Goal: Register for event/course

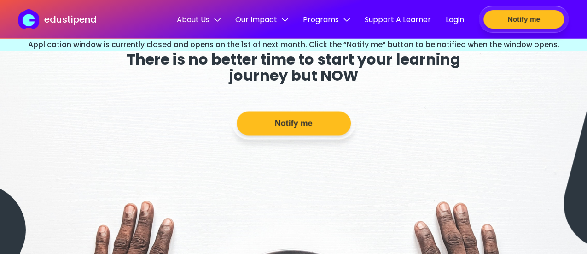
scroll to position [2494, 0]
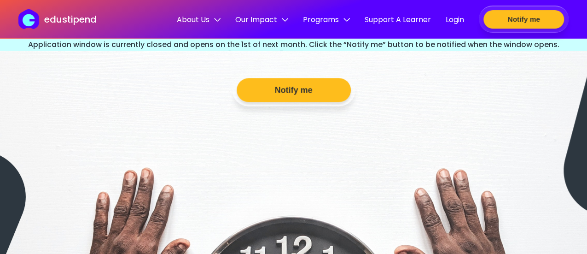
click at [197, 31] on header "edustipend About Us Team Our Mission Our Vision Contact Us Our Impact Overview …" at bounding box center [293, 19] width 587 height 39
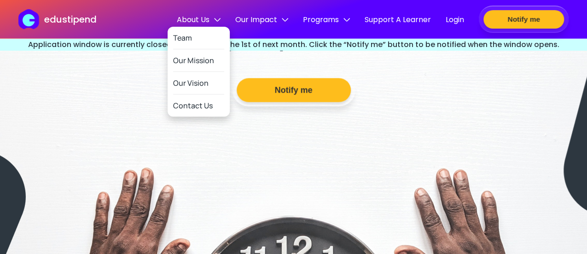
click at [190, 18] on span "About Us" at bounding box center [199, 20] width 44 height 12
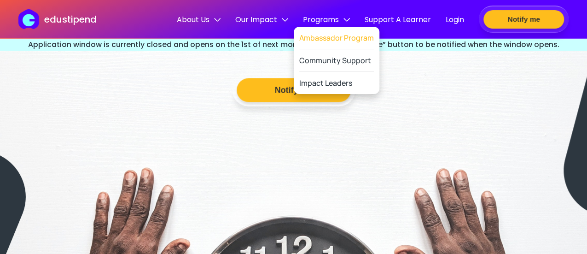
click at [328, 36] on link "Ambassador Program" at bounding box center [336, 38] width 75 height 23
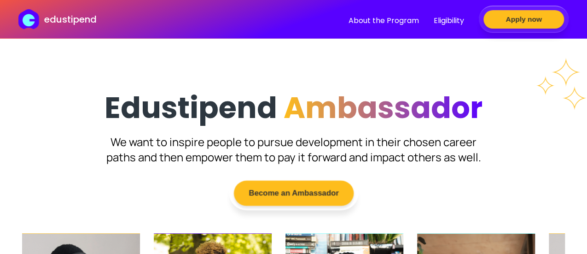
click at [288, 198] on button "Become an Ambassador" at bounding box center [293, 192] width 120 height 25
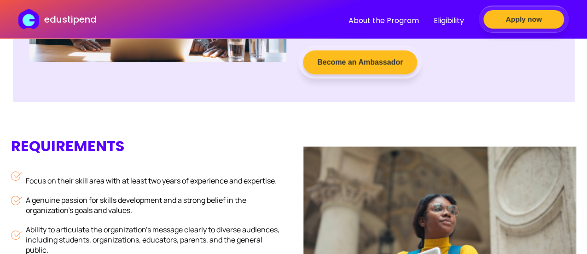
scroll to position [666, 0]
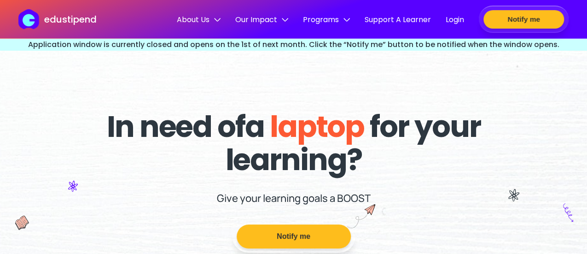
click at [126, 43] on aside "Application window is currently closed and opens on the 1st of next month. Clic…" at bounding box center [293, 45] width 587 height 12
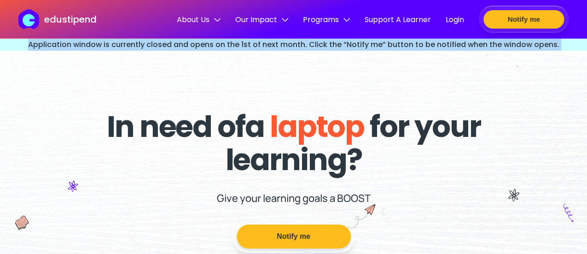
click at [126, 43] on aside "Application window is currently closed and opens on the 1st of next month. Clic…" at bounding box center [293, 45] width 587 height 12
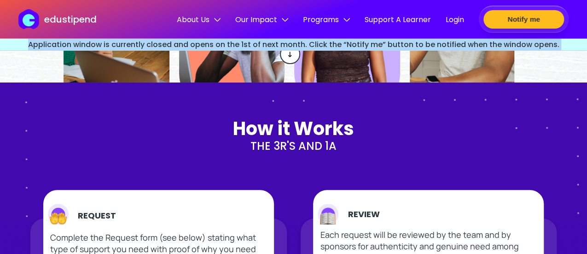
scroll to position [363, 0]
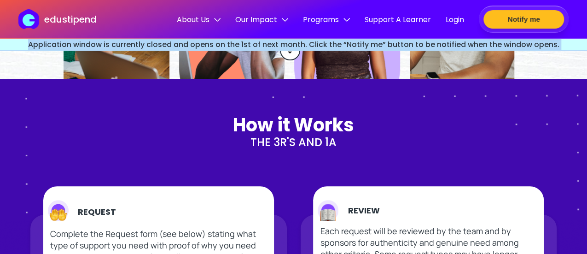
copy aside "Application window is currently closed and opens on the 1st of next month. Clic…"
